Goal: Submit feedback/report problem

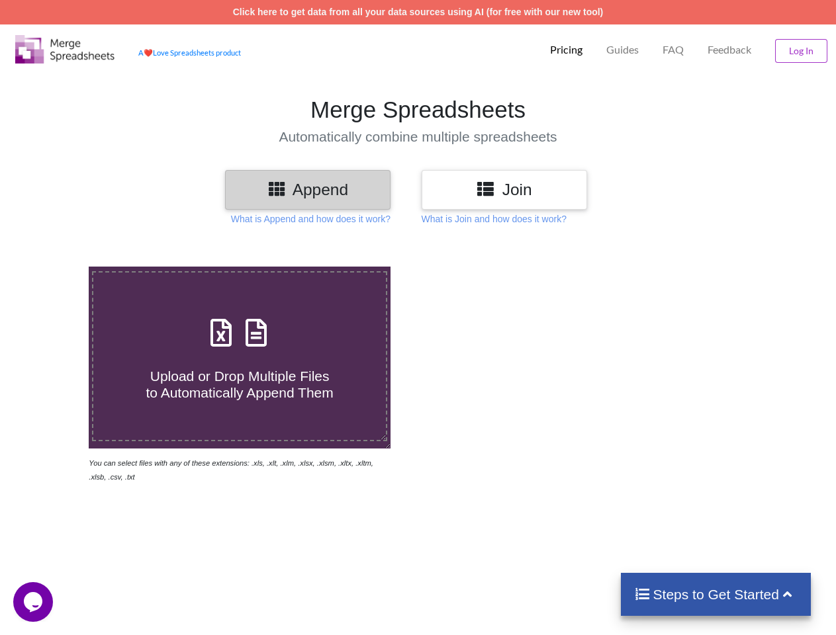
click at [65, 49] on img at bounding box center [64, 49] width 99 height 28
click at [565, 50] on p "Pricing" at bounding box center [566, 50] width 32 height 14
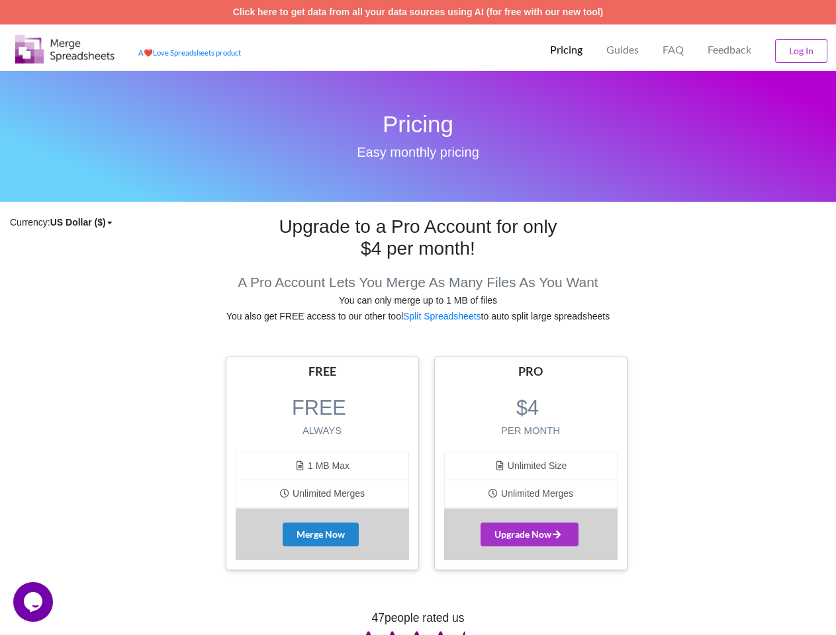
click at [621, 50] on p "Guides" at bounding box center [622, 50] width 32 height 14
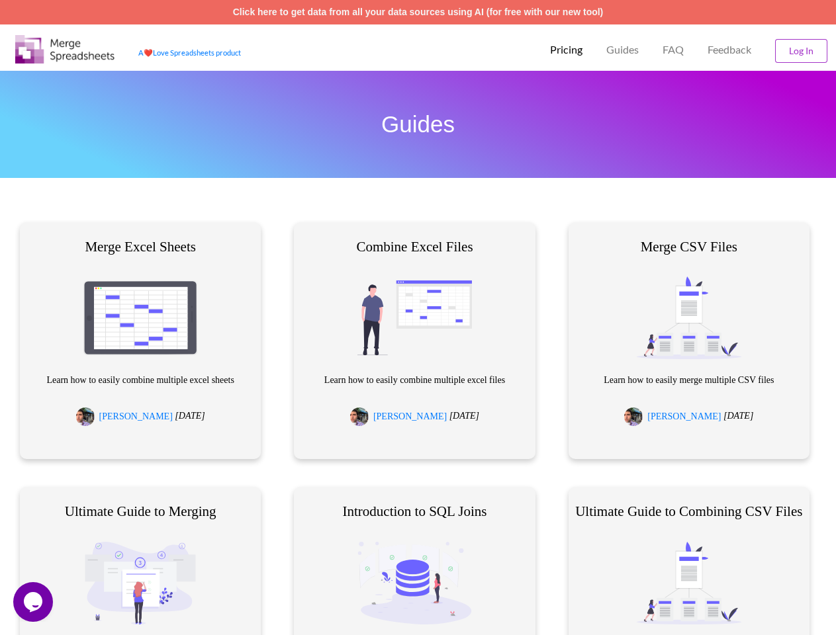
click at [672, 50] on p "FAQ" at bounding box center [672, 50] width 21 height 14
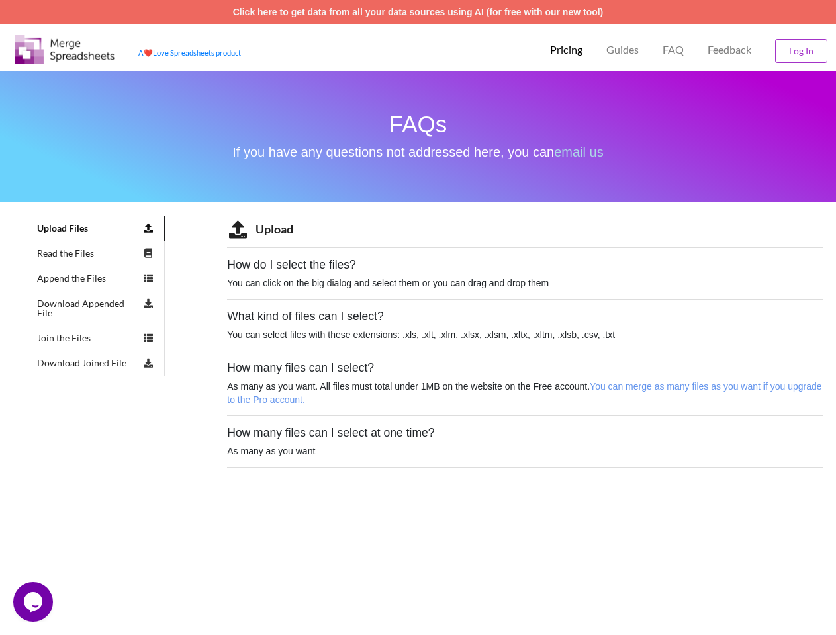
click at [729, 50] on span "Feedback" at bounding box center [729, 49] width 44 height 11
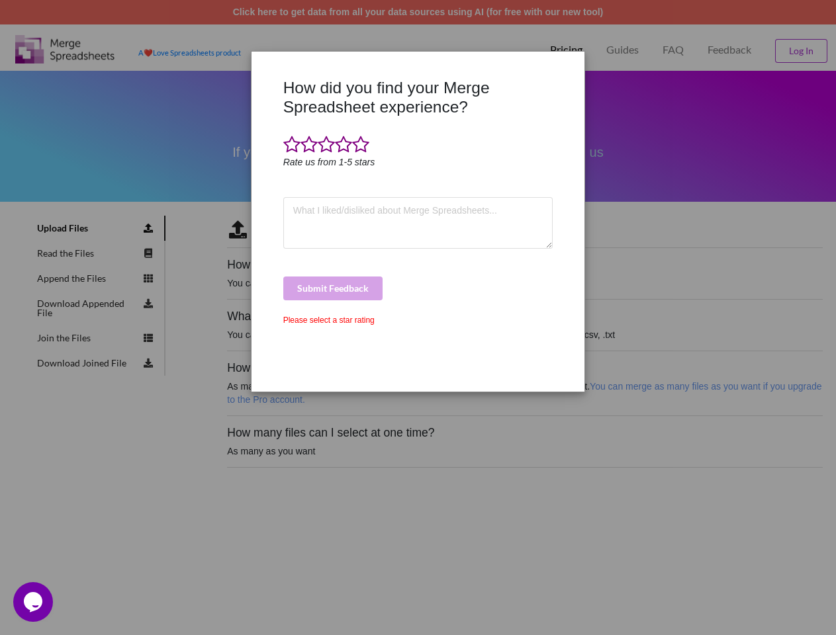
click at [801, 51] on div "How did you find your Merge Spreadsheet experience? Rate us from 1-5 stars Subm…" at bounding box center [418, 317] width 836 height 635
click at [308, 189] on div "How did you find your Merge Spreadsheet experience? Rate us from 1-5 stars Subm…" at bounding box center [418, 230] width 277 height 304
click at [277, 188] on div at bounding box center [266, 230] width 28 height 304
click at [504, 189] on div "How did you find your Merge Spreadsheet experience? Rate us from 1-5 stars Subm…" at bounding box center [418, 230] width 277 height 304
click at [487, 188] on div "How did you find your Merge Spreadsheet experience? Rate us from 1-5 stars Subm…" at bounding box center [418, 230] width 277 height 304
